Goal: Navigation & Orientation: Find specific page/section

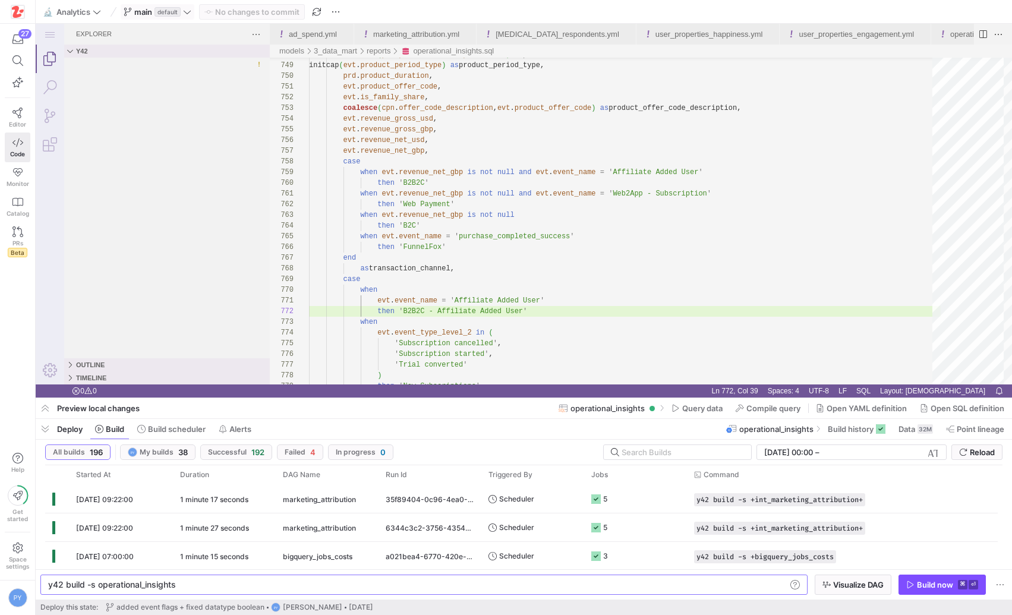
scroll to position [11, 163]
click at [147, 9] on span "main" at bounding box center [143, 12] width 18 height 10
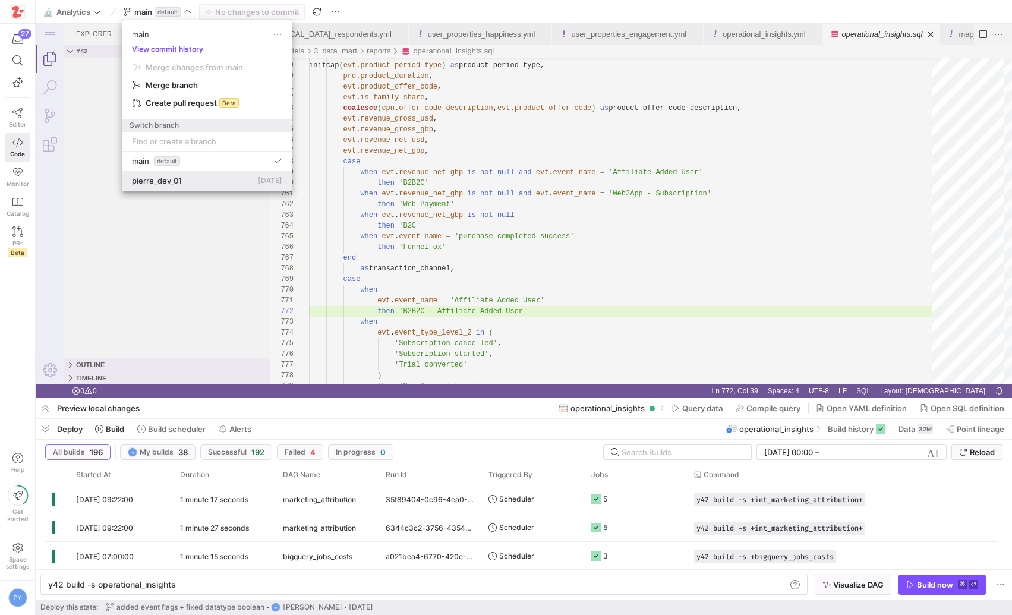
click at [165, 182] on span "pierre_dev_01" at bounding box center [157, 181] width 50 height 10
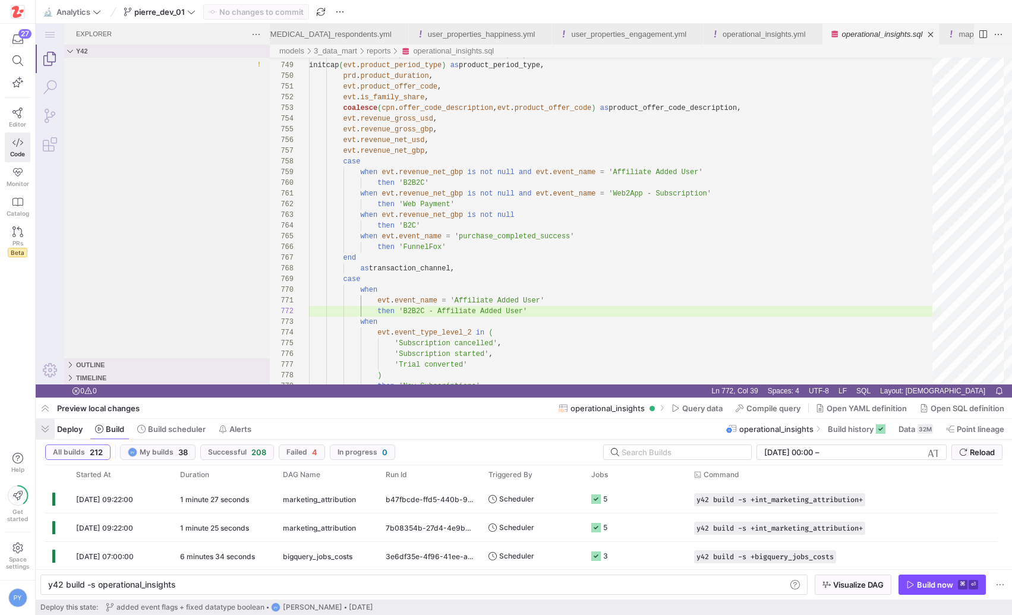
click at [48, 434] on span "button" at bounding box center [45, 429] width 19 height 20
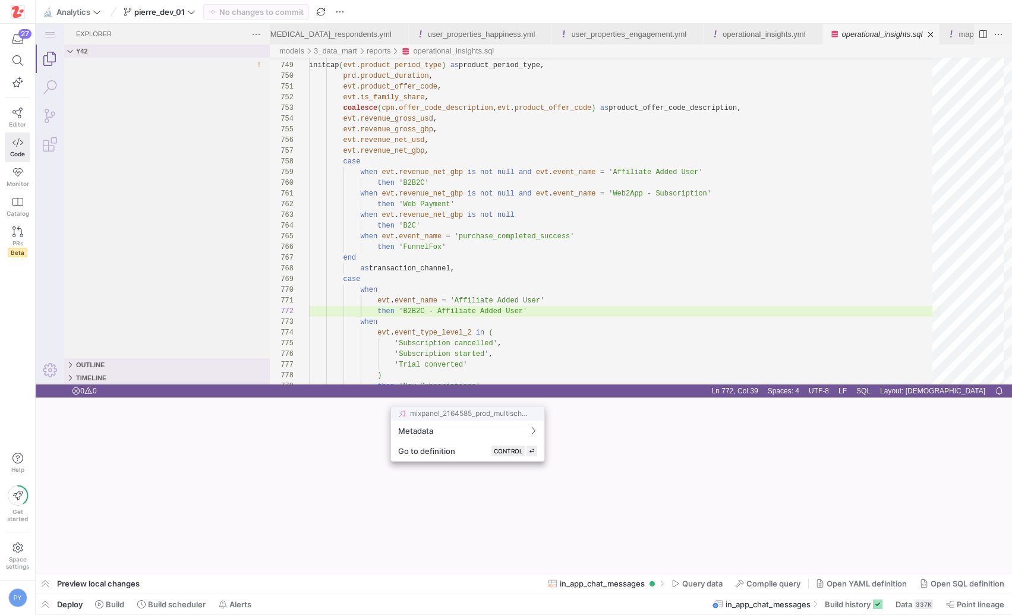
click at [470, 401] on div at bounding box center [506, 307] width 1012 height 615
drag, startPoint x: 470, startPoint y: 401, endPoint x: 522, endPoint y: 399, distance: 52.3
click at [522, 399] on div at bounding box center [506, 307] width 1012 height 615
click at [474, 401] on div at bounding box center [506, 307] width 1012 height 615
drag, startPoint x: 467, startPoint y: 400, endPoint x: 475, endPoint y: 400, distance: 7.7
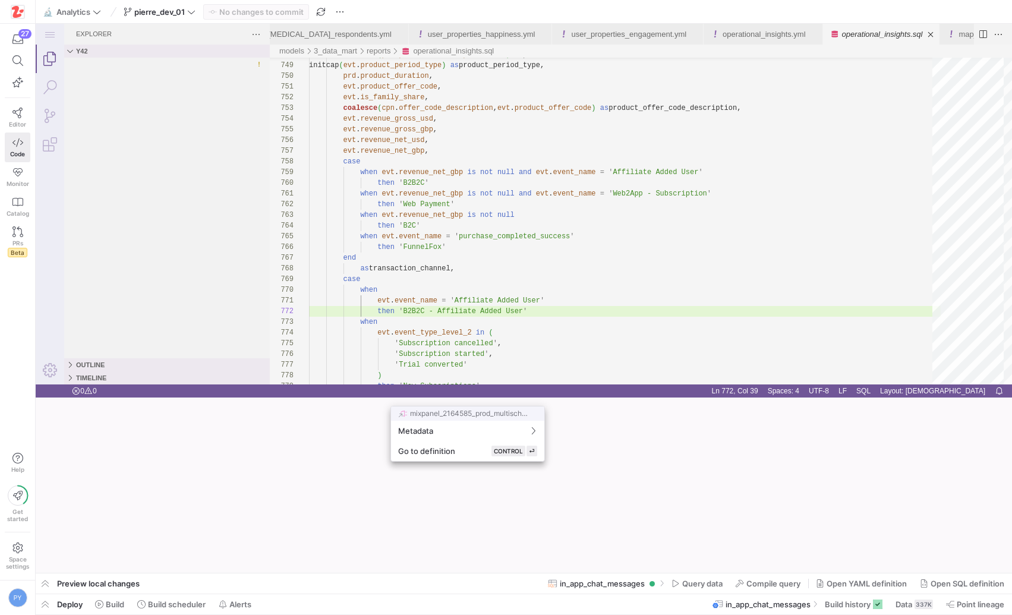
click at [475, 400] on div at bounding box center [506, 307] width 1012 height 615
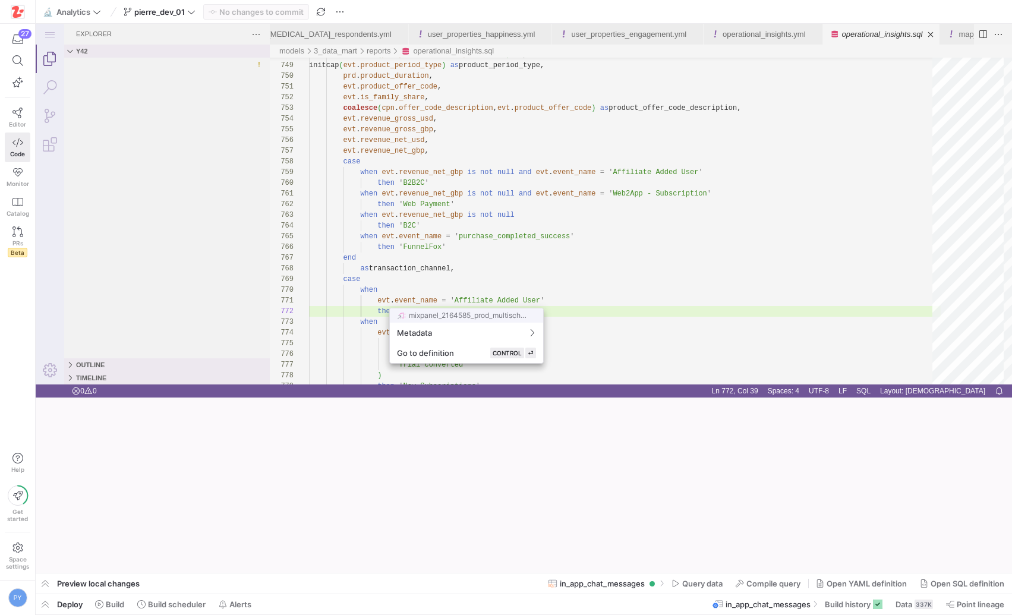
click at [469, 265] on div at bounding box center [506, 307] width 1012 height 615
